Goal: Check status: Check status

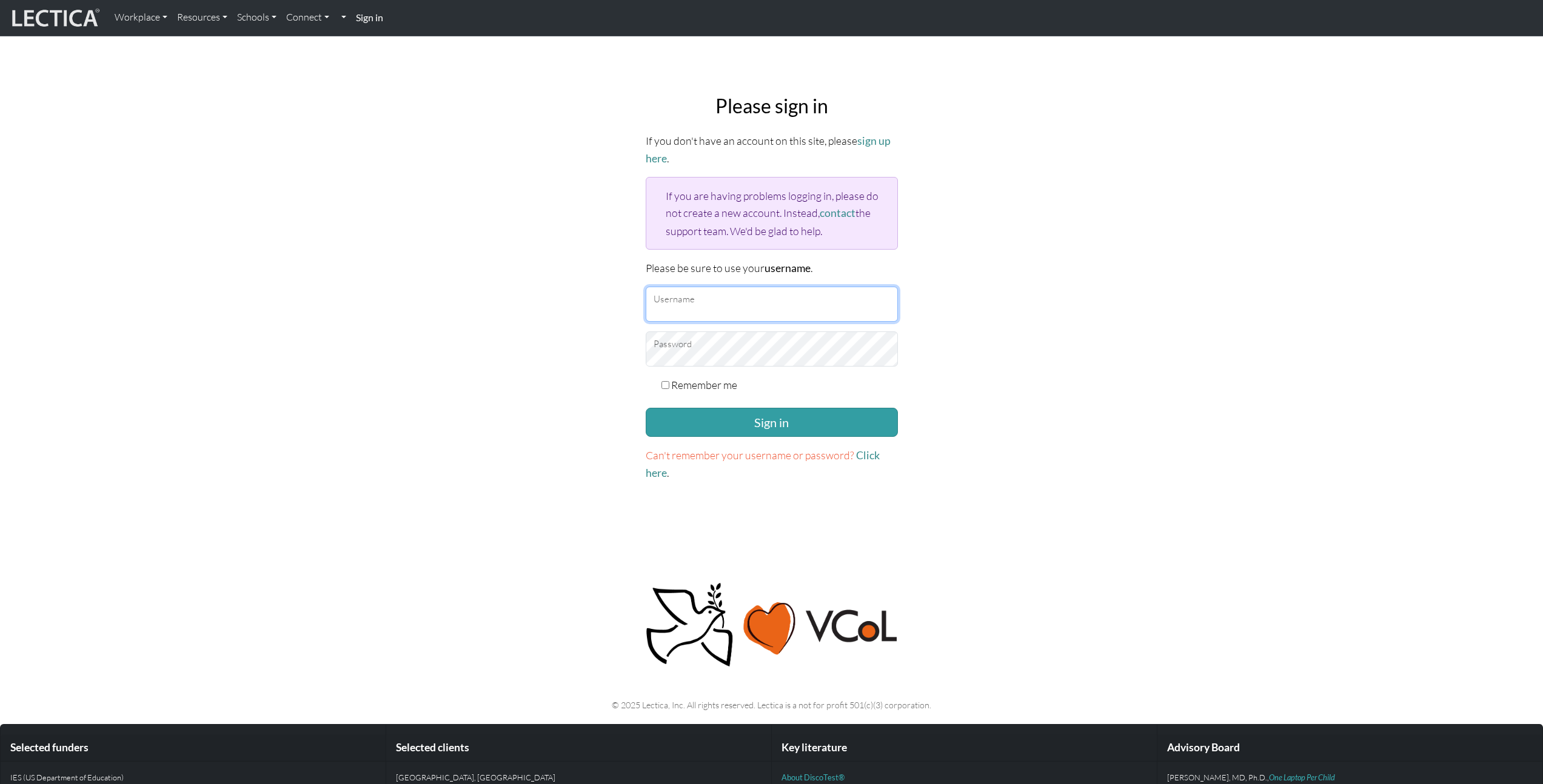
click at [697, 301] on input "Username" at bounding box center [772, 305] width 252 height 35
type input "[PERSON_NAME]"
click at [684, 378] on label "Remember me" at bounding box center [704, 385] width 66 height 17
click at [670, 381] on input "Remember me" at bounding box center [665, 385] width 8 height 8
checkbox input "true"
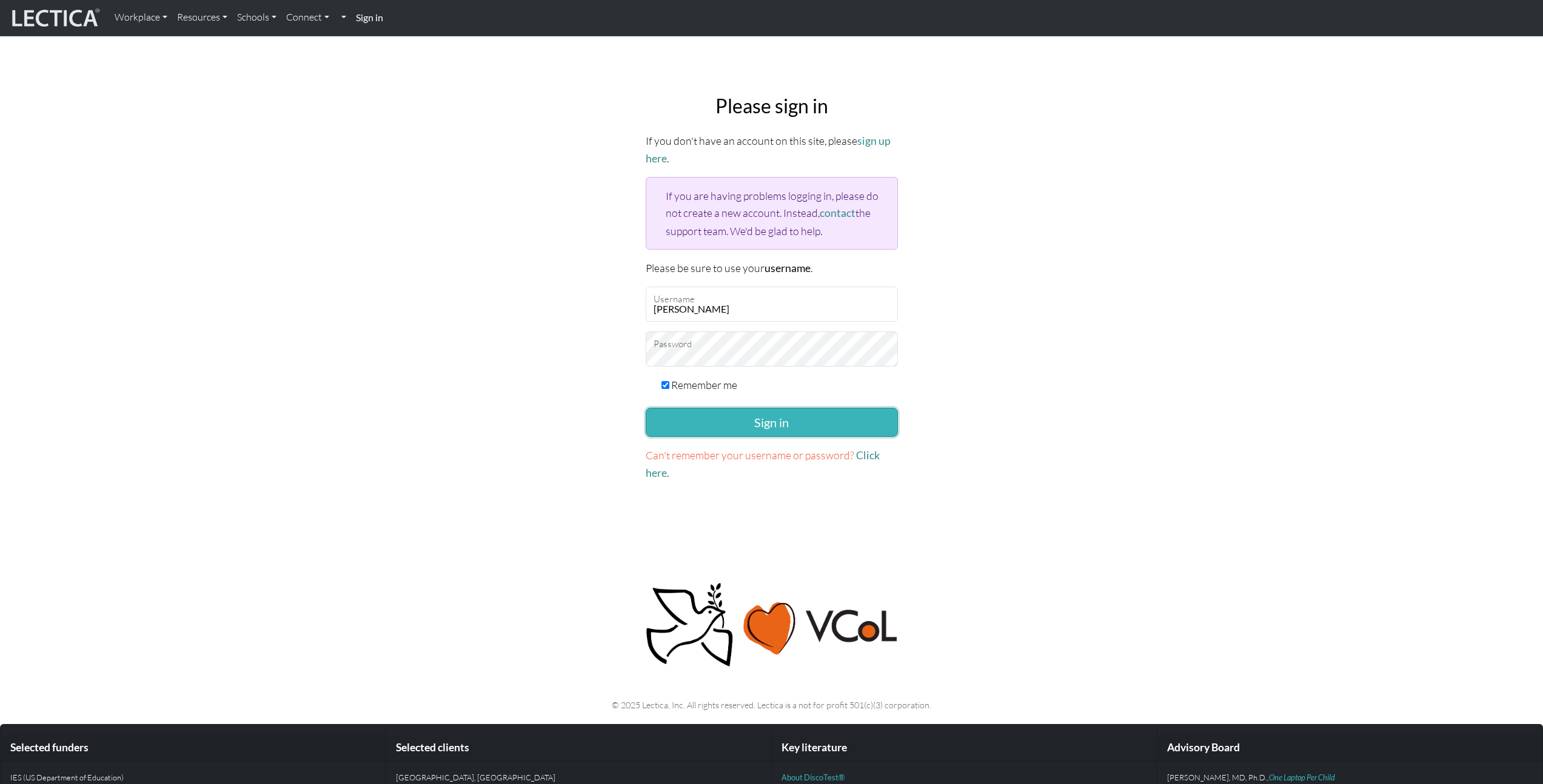
click at [685, 411] on button "Sign in" at bounding box center [772, 422] width 252 height 29
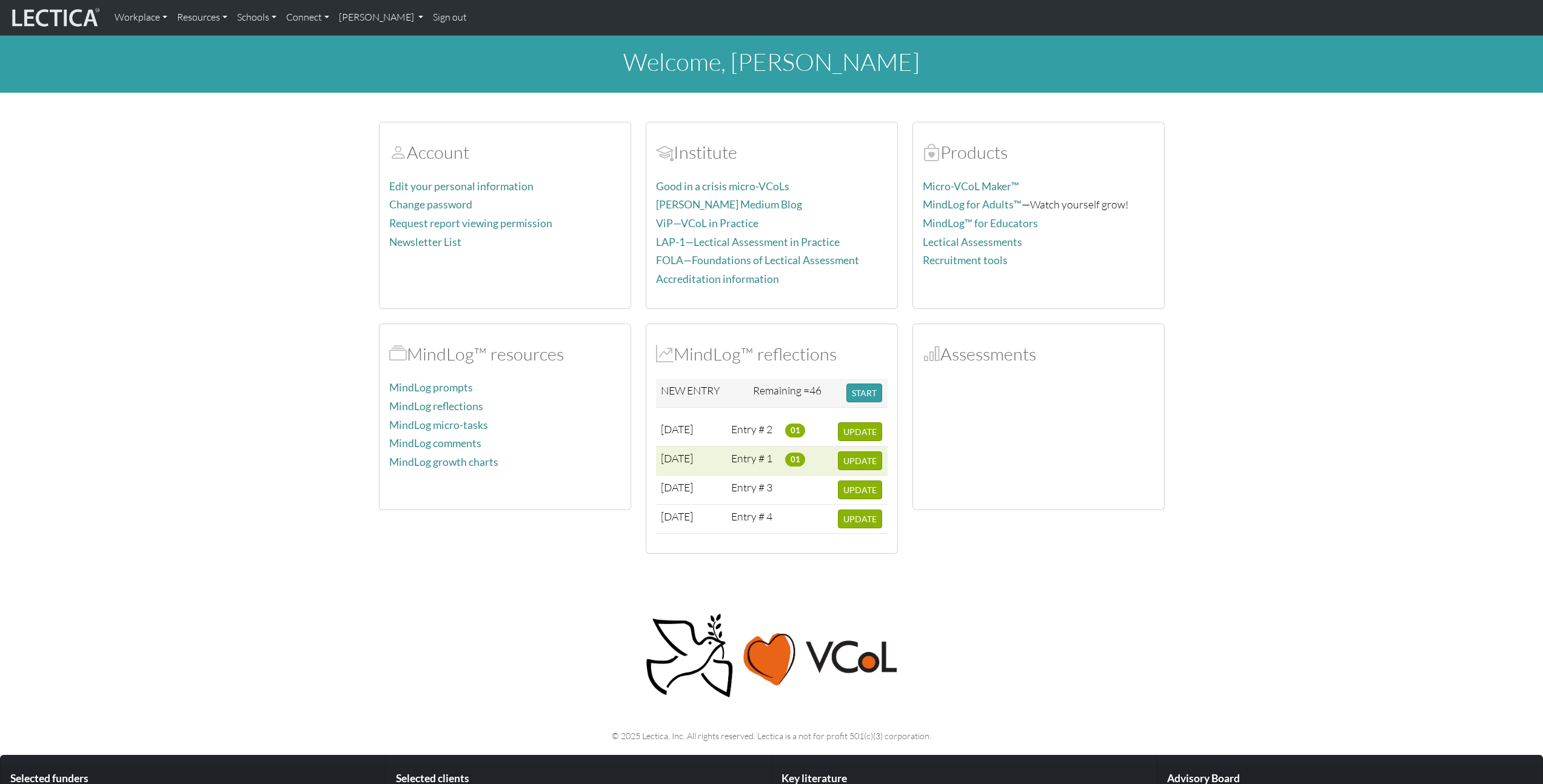
click at [792, 457] on span "01" at bounding box center [796, 459] width 20 height 13
click at [854, 461] on span "UPDATE" at bounding box center [860, 460] width 33 height 10
click at [770, 493] on td "Entry # 3" at bounding box center [753, 490] width 54 height 29
click at [807, 492] on td at bounding box center [807, 490] width 53 height 29
click at [871, 490] on span "UPDATE" at bounding box center [860, 490] width 33 height 10
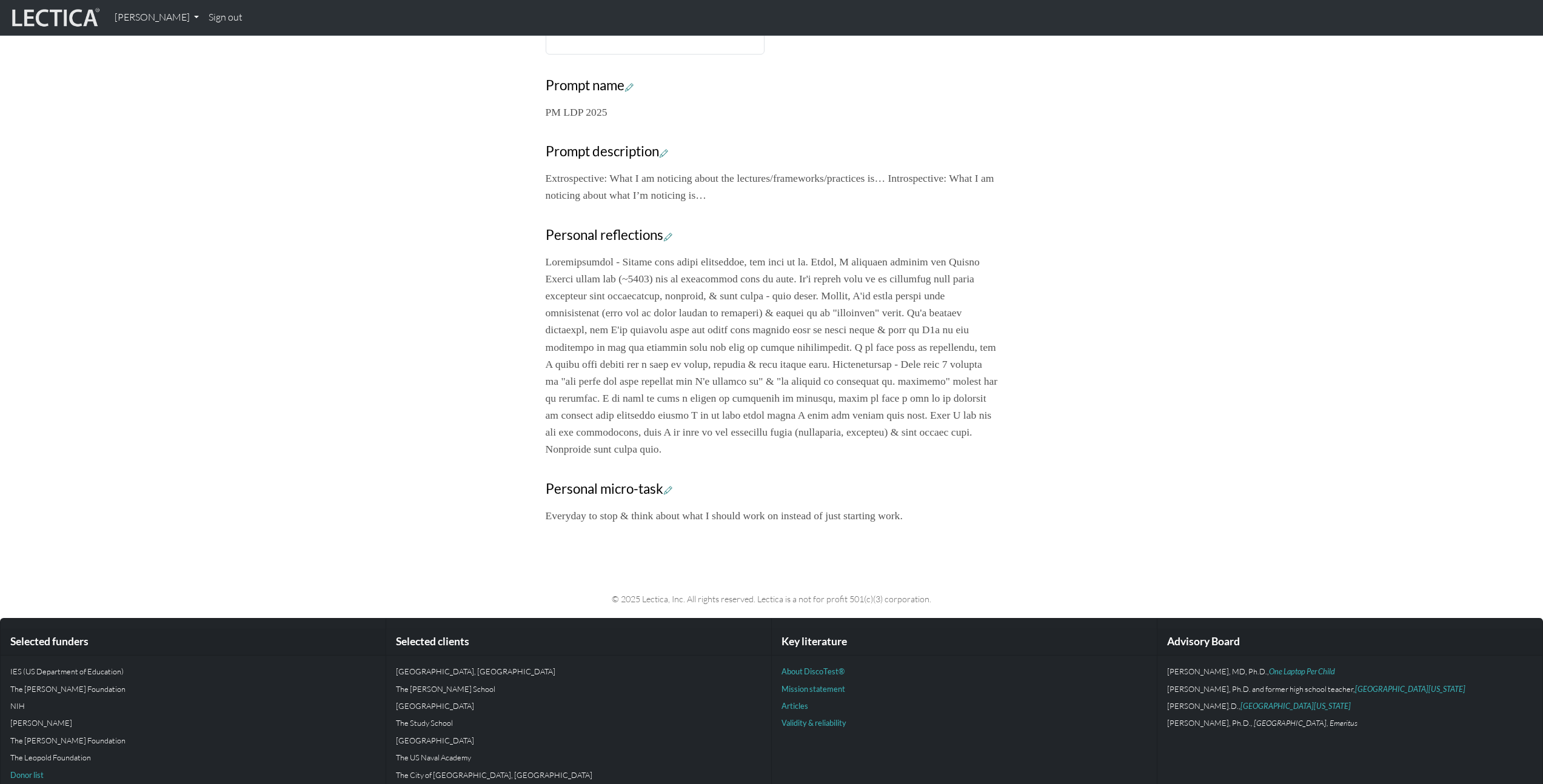
scroll to position [464, 0]
